Goal: Transaction & Acquisition: Purchase product/service

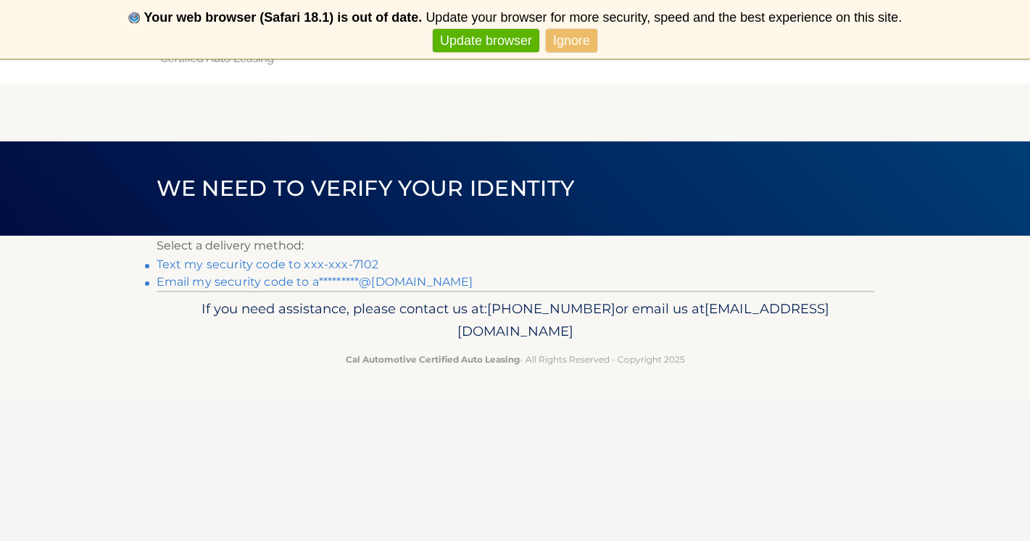
click at [352, 279] on link "Email my security code to a*********@gmail.com" at bounding box center [315, 282] width 317 height 14
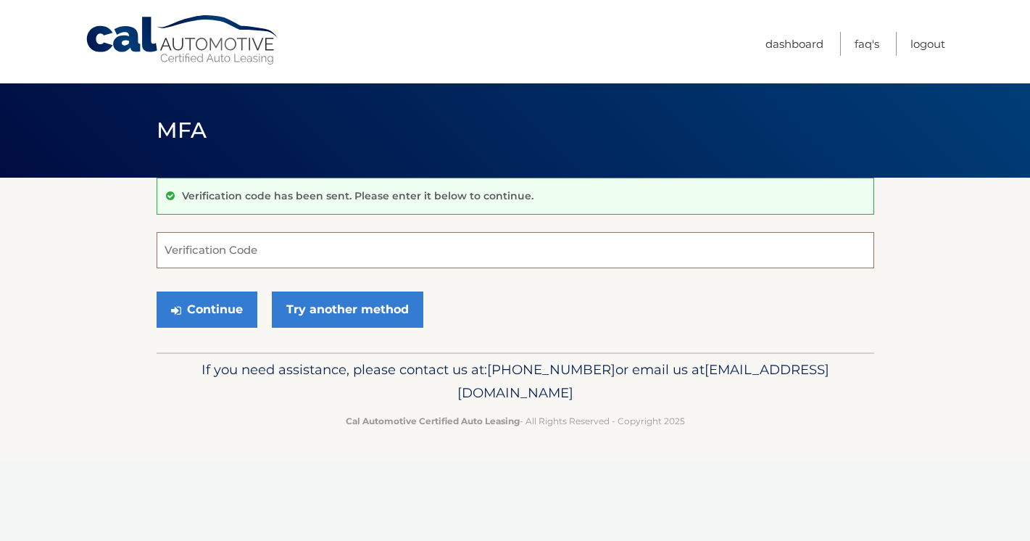
paste input "568118"
type input "568118"
click at [238, 299] on button "Continue" at bounding box center [207, 309] width 101 height 36
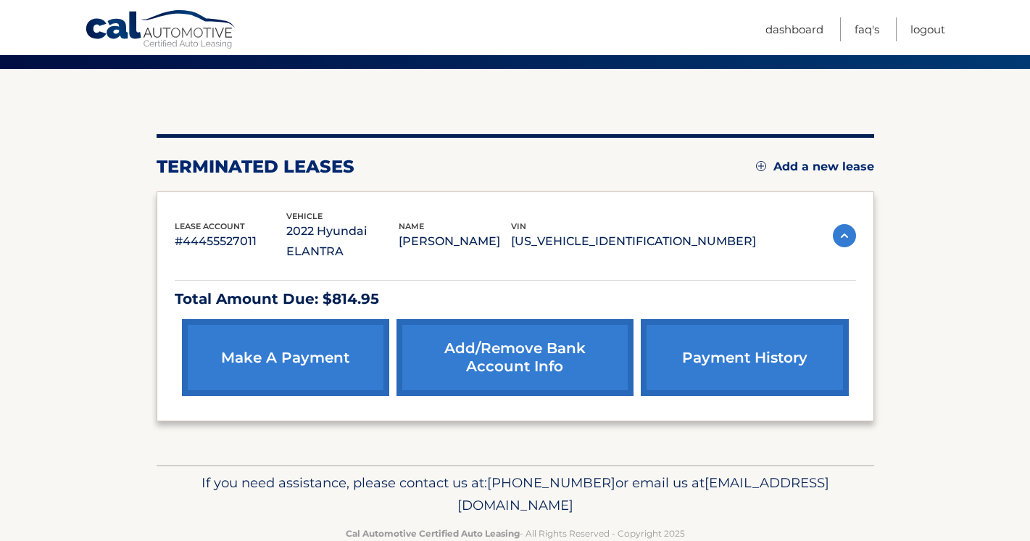
scroll to position [110, 0]
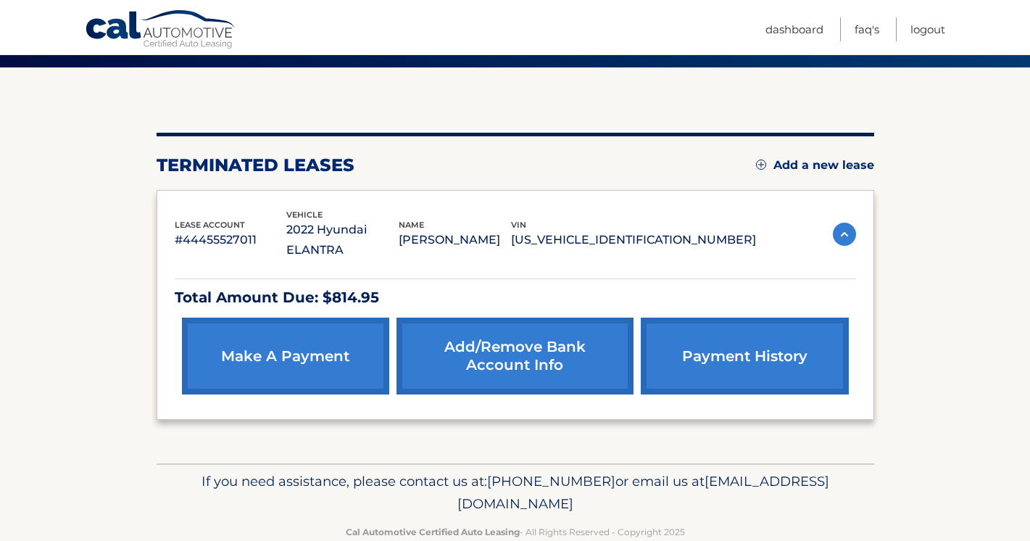
click at [431, 310] on div "make a payment Add/Remove bank account info payment history" at bounding box center [515, 355] width 681 height 91
click at [363, 285] on p "Total Amount Due: $814.95" at bounding box center [515, 297] width 681 height 25
click at [293, 412] on div "You are registered for this site, but you haven't enrolled in online payments. …" at bounding box center [516, 265] width 718 height 396
click at [391, 327] on div "make a payment Add/Remove bank account info payment history" at bounding box center [515, 355] width 681 height 91
click at [357, 333] on link "make a payment" at bounding box center [285, 355] width 207 height 77
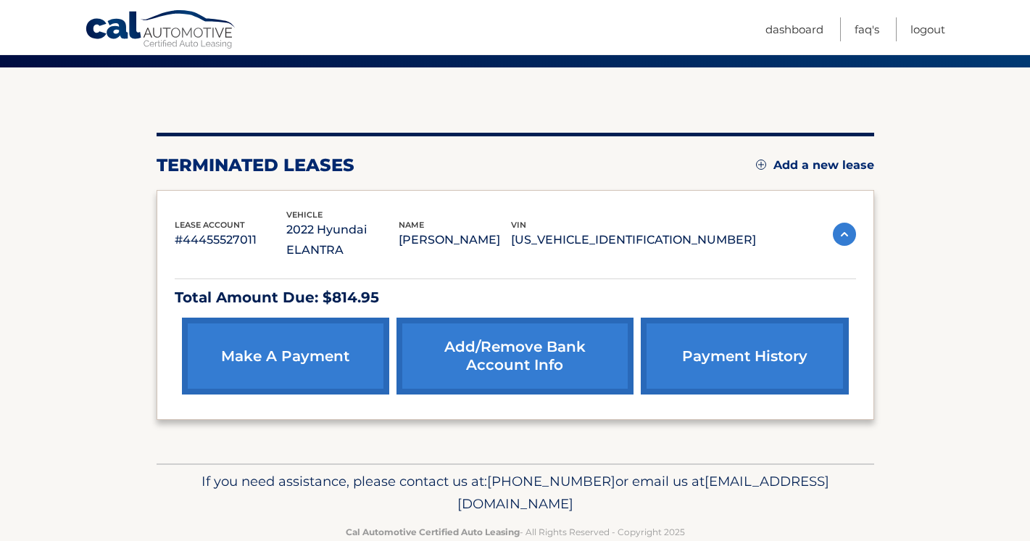
click at [289, 341] on link "make a payment" at bounding box center [285, 355] width 207 height 77
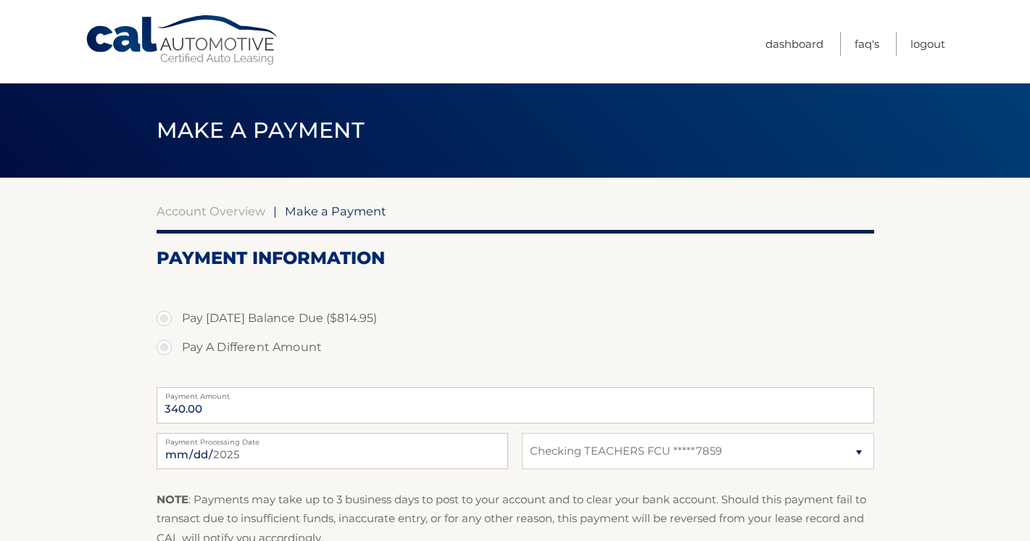
select select "YWM5ZDQyYWItZWI0Yi00MzMzLTgwNjctYTU1YjNkZWE4OGVj"
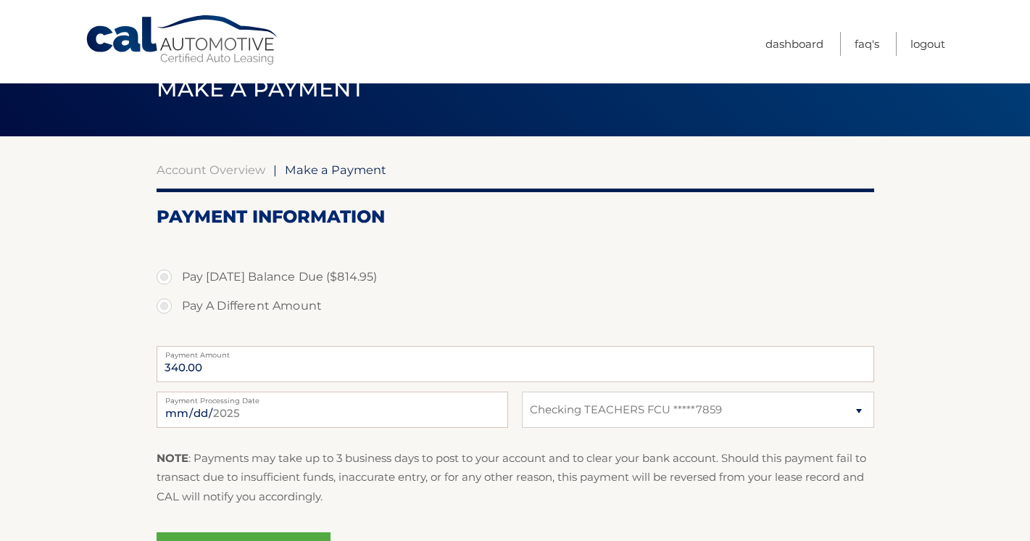
scroll to position [83, 0]
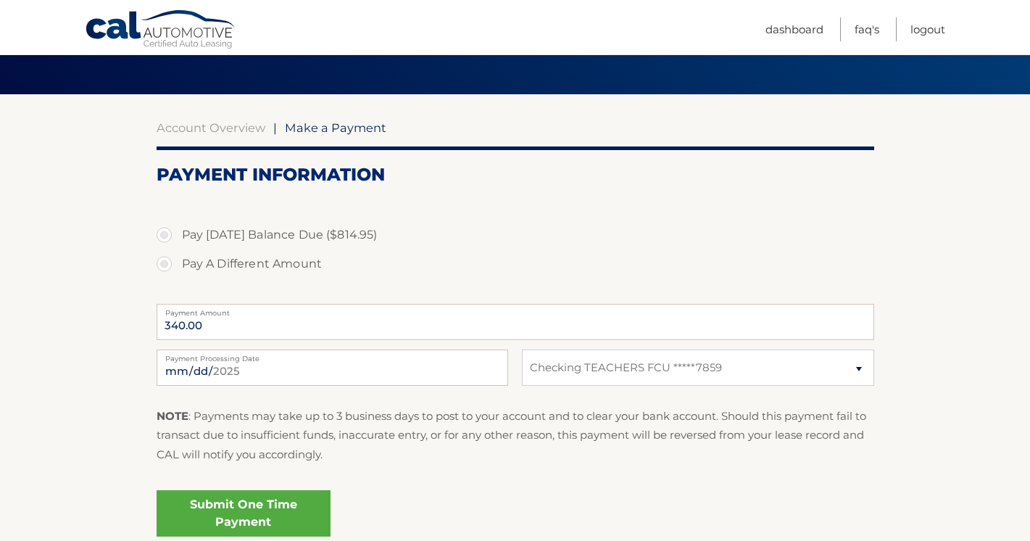
click at [298, 268] on label "Pay A Different Amount" at bounding box center [516, 263] width 718 height 29
click at [177, 268] on input "Pay A Different Amount" at bounding box center [169, 260] width 14 height 23
radio input "true"
click at [304, 242] on label "Pay Today's Balance Due ($814.95)" at bounding box center [516, 234] width 718 height 29
click at [177, 242] on input "Pay Today's Balance Due ($814.95)" at bounding box center [169, 231] width 14 height 23
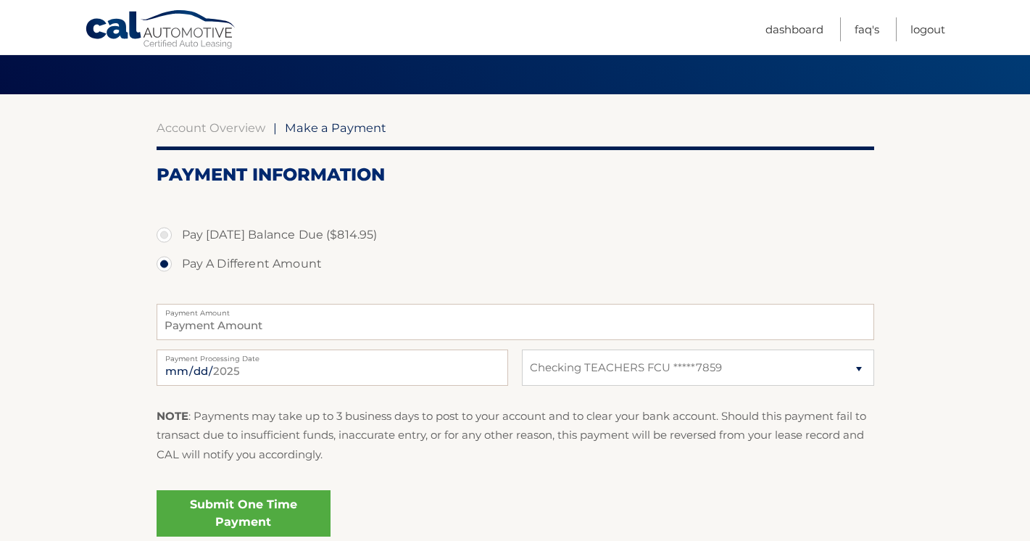
radio input "true"
type input "814.95"
click at [285, 268] on label "Pay A Different Amount" at bounding box center [516, 263] width 718 height 29
click at [177, 268] on input "Pay A Different Amount" at bounding box center [169, 260] width 14 height 23
radio input "true"
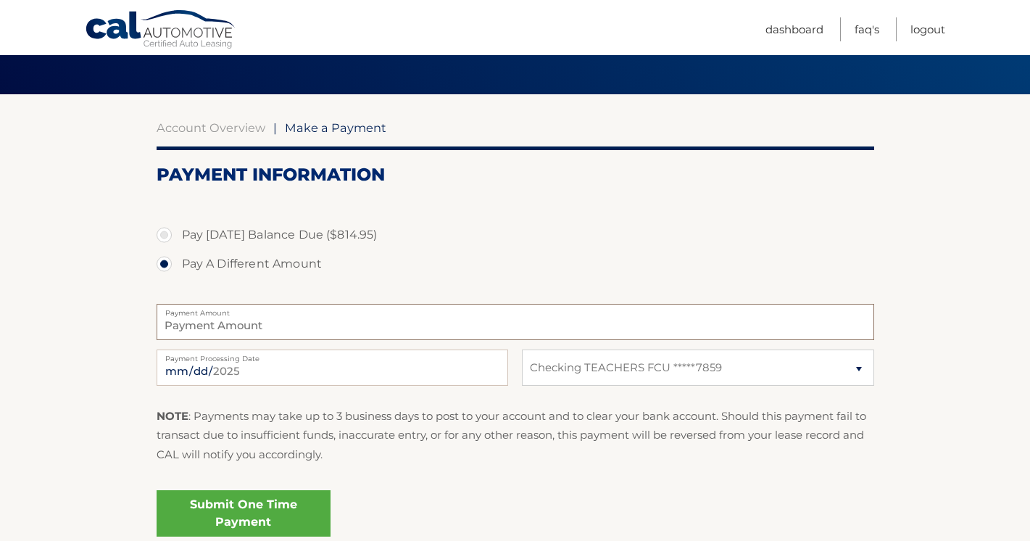
click at [287, 323] on input "Payment Amount" at bounding box center [516, 322] width 718 height 36
type input "450"
click at [130, 399] on section "Account Overview | Make a Payment Payment Information Pay Today's Balance Due (…" at bounding box center [515, 325] width 1030 height 463
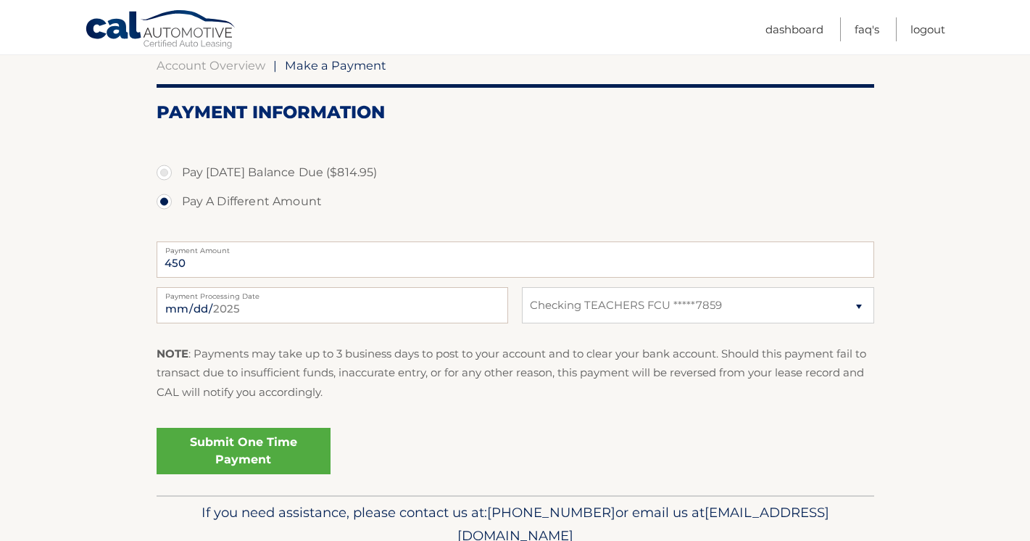
scroll to position [152, 0]
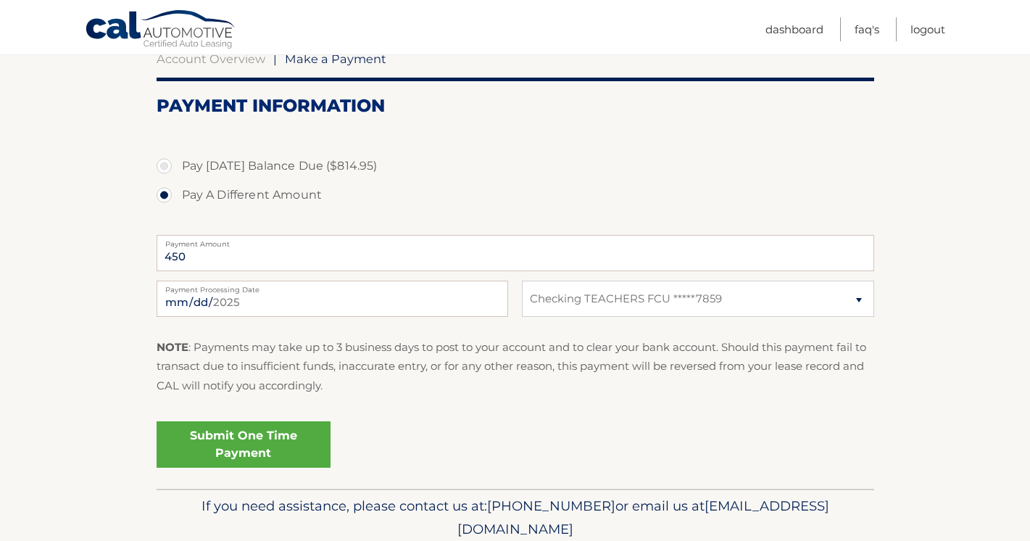
click at [235, 437] on link "Submit One Time Payment" at bounding box center [244, 444] width 174 height 46
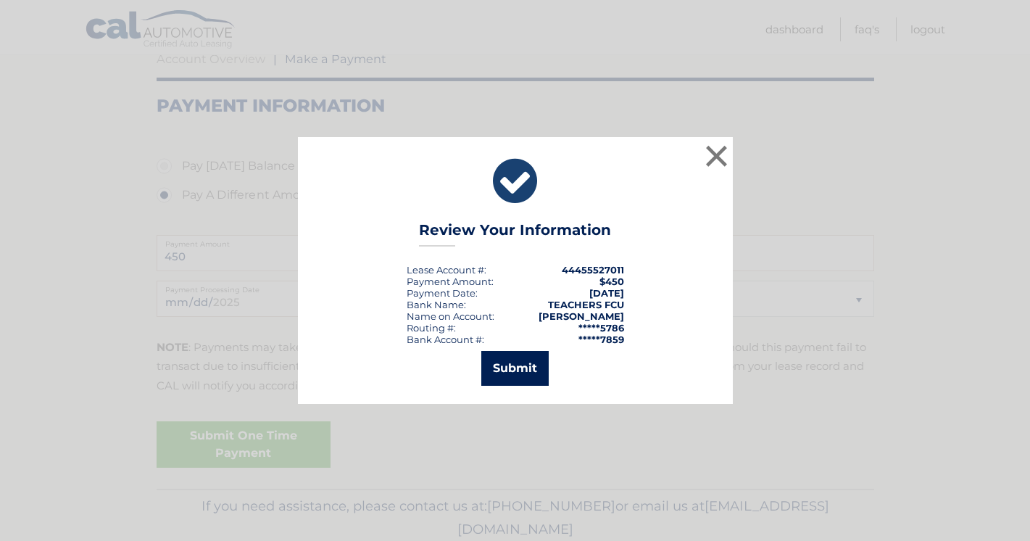
click at [518, 374] on button "Submit" at bounding box center [514, 368] width 67 height 35
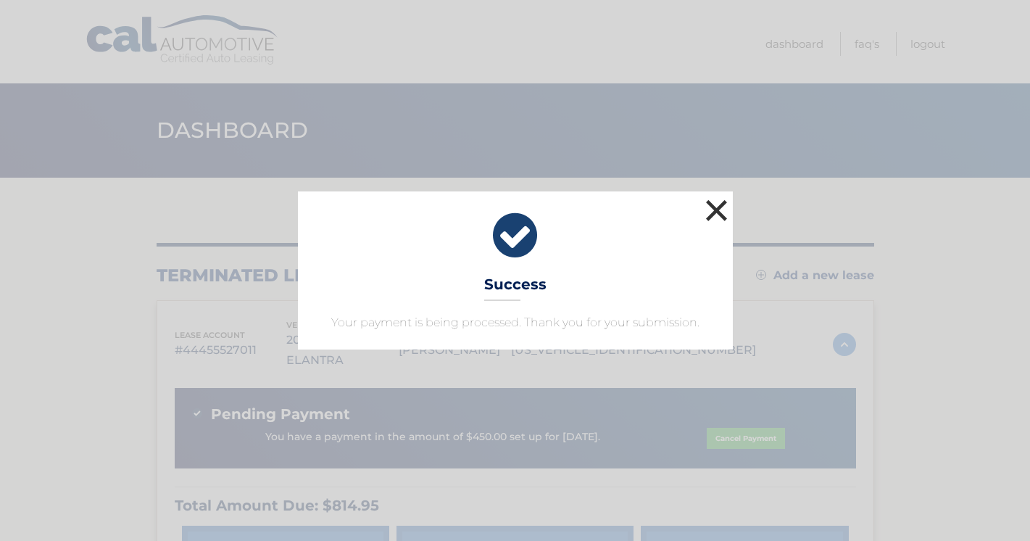
click at [718, 210] on button "×" at bounding box center [716, 210] width 29 height 29
